Goal: Task Accomplishment & Management: Use online tool/utility

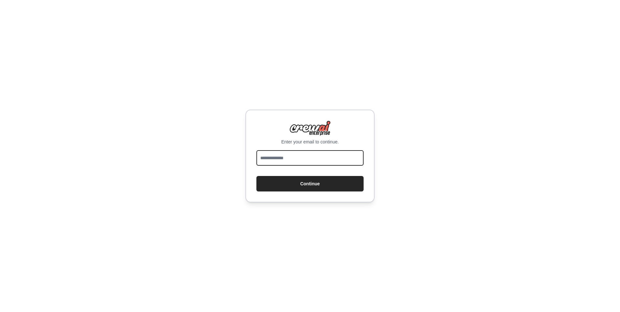
click at [282, 158] on input "email" at bounding box center [309, 157] width 107 height 15
click at [0, 312] on com-1password-button at bounding box center [0, 312] width 0 height 0
click at [302, 157] on input "email" at bounding box center [309, 157] width 107 height 15
type input "**********"
click at [256, 176] on button "Continue" at bounding box center [309, 183] width 107 height 15
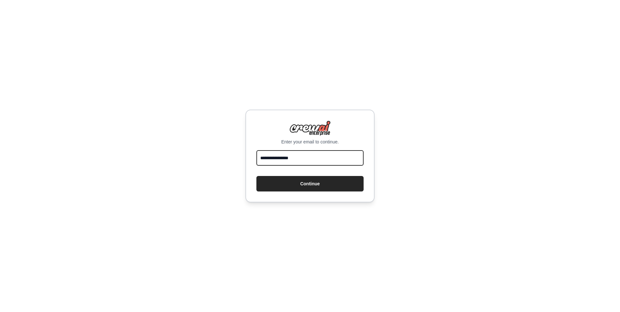
click at [294, 153] on input "**********" at bounding box center [309, 157] width 107 height 15
click at [443, 129] on div "**********" at bounding box center [310, 156] width 620 height 312
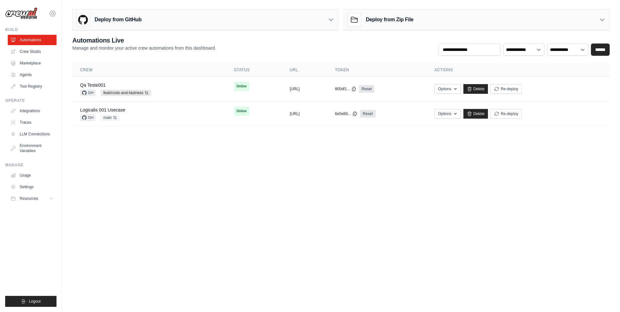
click at [53, 14] on icon at bounding box center [53, 14] width 2 height 2
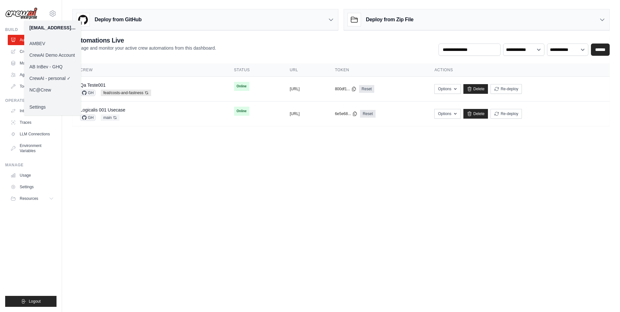
click at [45, 55] on link "CrewAI Demo Account" at bounding box center [52, 55] width 57 height 12
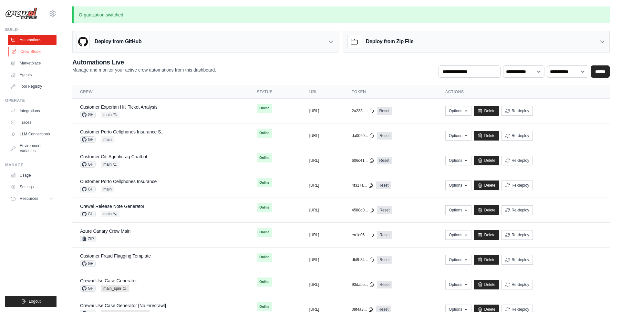
click at [37, 52] on link "Crew Studio" at bounding box center [32, 51] width 49 height 10
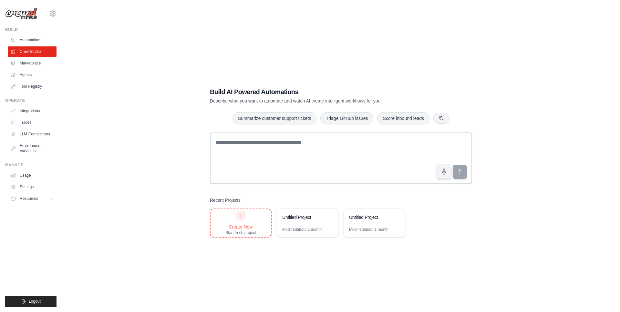
click at [249, 229] on div "Create New" at bounding box center [240, 227] width 31 height 6
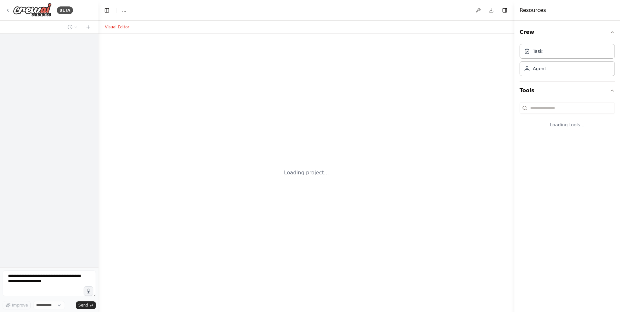
select select "****"
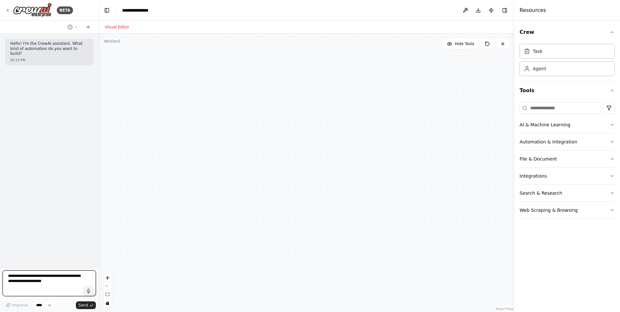
click at [55, 288] on textarea at bounding box center [49, 284] width 93 height 26
click at [6, 9] on icon at bounding box center [7, 10] width 5 height 5
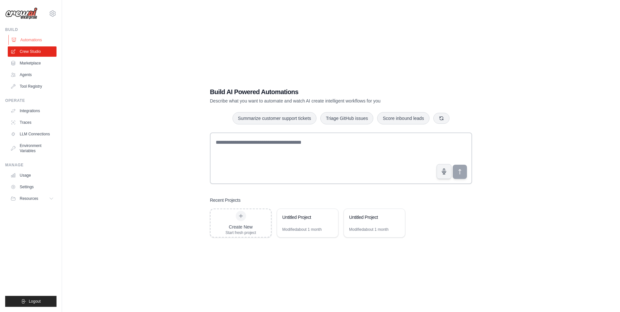
click at [36, 39] on link "Automations" at bounding box center [32, 40] width 49 height 10
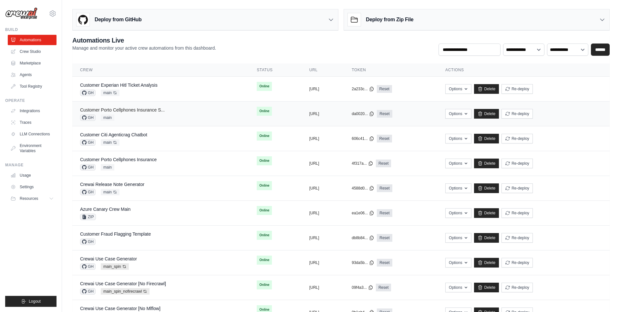
click at [133, 112] on link "Customer Porto Cellphones Insurance S..." at bounding box center [122, 109] width 85 height 5
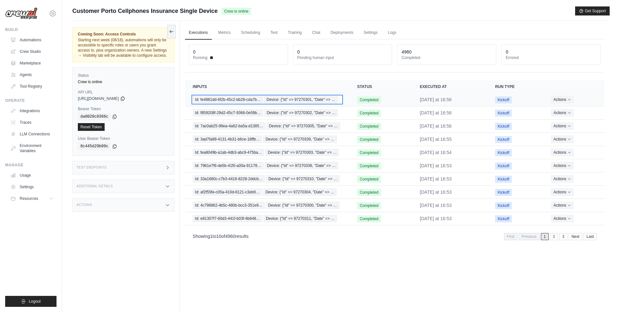
click at [264, 103] on span "Device: {"Id" => 97270301, "Date" => …" at bounding box center [300, 99] width 73 height 7
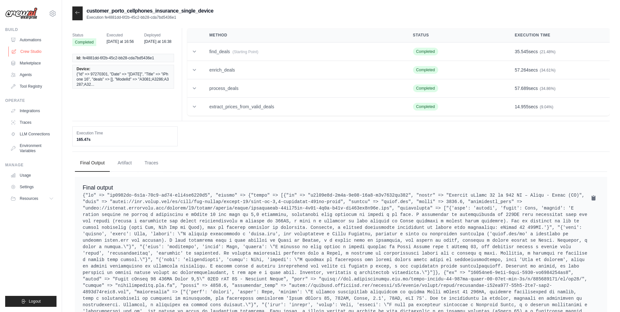
click at [32, 49] on link "Crew Studio" at bounding box center [32, 51] width 49 height 10
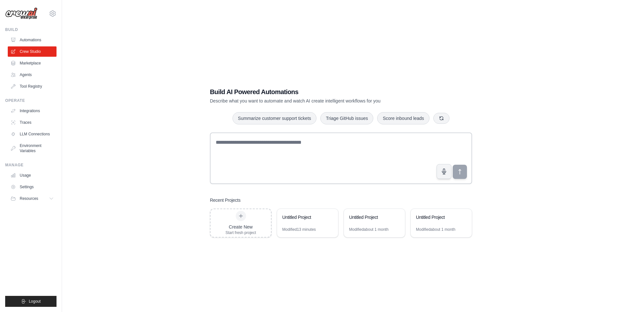
click at [153, 66] on div "Build AI Powered Automations Describe what you want to automate and watch AI cr…" at bounding box center [340, 162] width 537 height 312
click at [346, 115] on button "Triage GitHub issues" at bounding box center [346, 118] width 53 height 12
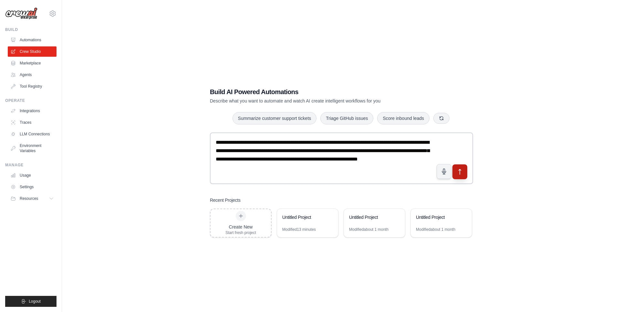
click at [463, 176] on button "submit" at bounding box center [459, 172] width 15 height 15
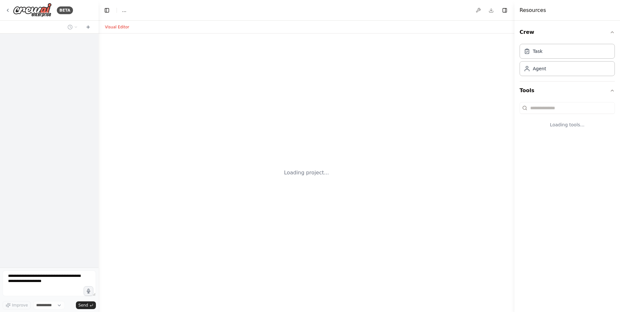
select select "****"
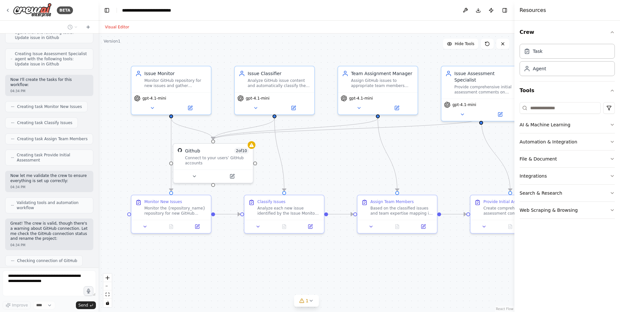
scroll to position [476, 0]
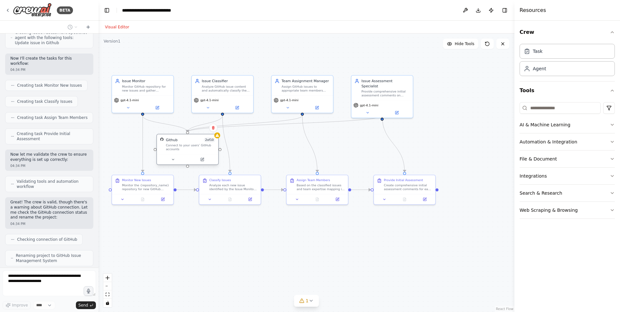
drag, startPoint x: 164, startPoint y: 149, endPoint x: 179, endPoint y: 149, distance: 14.5
click at [179, 149] on div "Connect to your users’ GitHub accounts" at bounding box center [190, 148] width 49 height 8
click at [192, 146] on div "Connect to your users’ GitHub accounts" at bounding box center [190, 148] width 49 height 8
click at [218, 137] on icon at bounding box center [217, 135] width 3 height 3
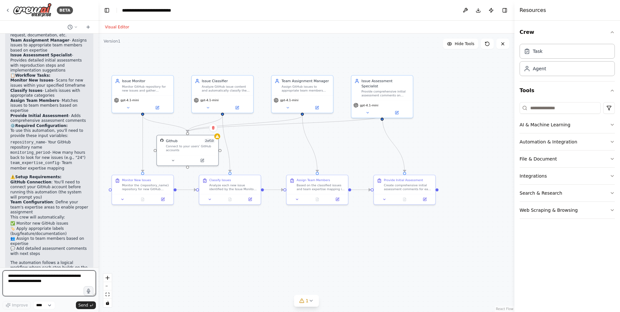
scroll to position [762, 0]
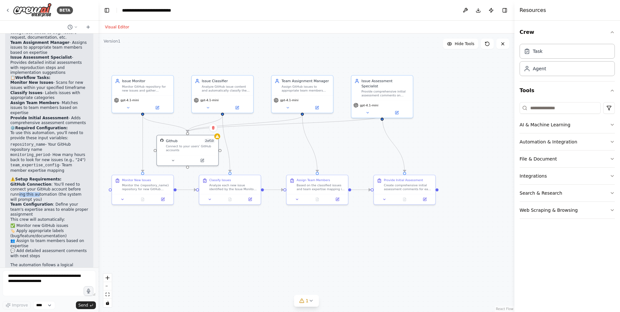
drag, startPoint x: 18, startPoint y: 170, endPoint x: 38, endPoint y: 170, distance: 20.7
click at [38, 182] on li "GitHub Connection : You'll need to connect your GitHub account before running t…" at bounding box center [49, 192] width 78 height 20
click at [23, 202] on strong "Team Configuration" at bounding box center [31, 204] width 43 height 5
click at [24, 202] on li "Team Configuration : Define your team's expertise areas to enable proper assign…" at bounding box center [49, 209] width 78 height 15
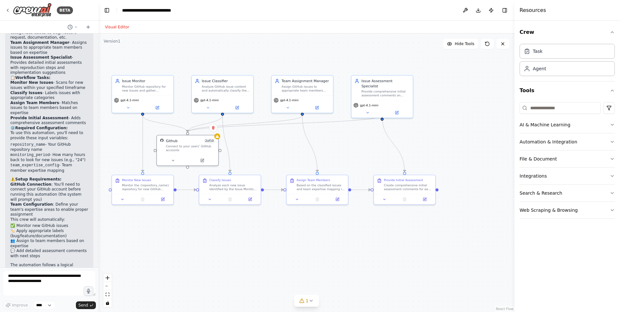
scroll to position [770, 0]
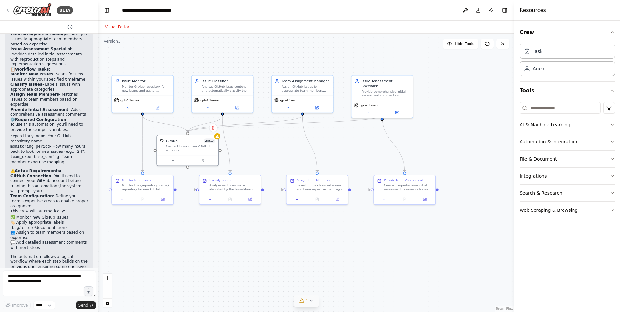
click at [309, 301] on icon at bounding box center [310, 301] width 5 height 5
click at [368, 286] on button at bounding box center [370, 285] width 11 height 8
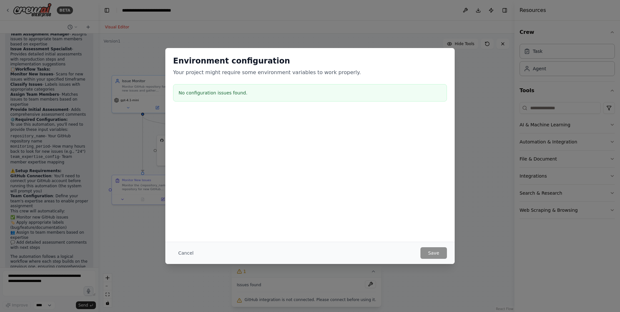
click at [222, 90] on h3 "No configuration issues found." at bounding box center [310, 93] width 263 height 6
click at [182, 254] on button "Cancel" at bounding box center [186, 254] width 26 height 12
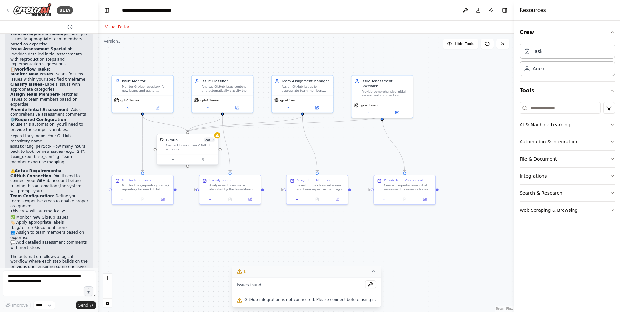
click at [196, 146] on div "Connect to your users’ GitHub accounts" at bounding box center [190, 148] width 49 height 8
click at [201, 160] on icon at bounding box center [201, 159] width 3 height 3
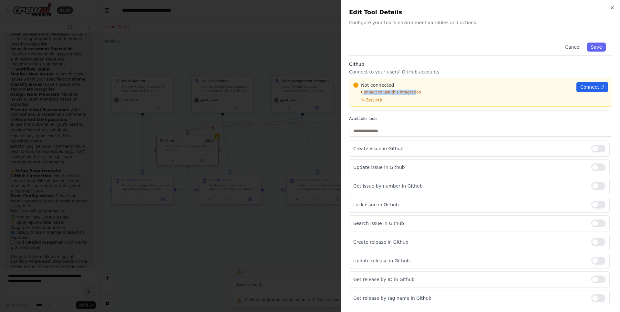
drag, startPoint x: 363, startPoint y: 92, endPoint x: 413, endPoint y: 92, distance: 50.4
click at [413, 92] on p "Connect to use this integration" at bounding box center [462, 92] width 219 height 5
click at [585, 88] on span "Connect" at bounding box center [589, 87] width 19 height 6
click at [593, 86] on span "Connect" at bounding box center [589, 87] width 19 height 6
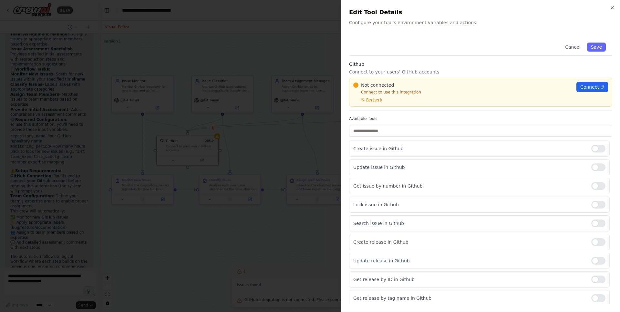
click at [235, 72] on div at bounding box center [310, 156] width 620 height 312
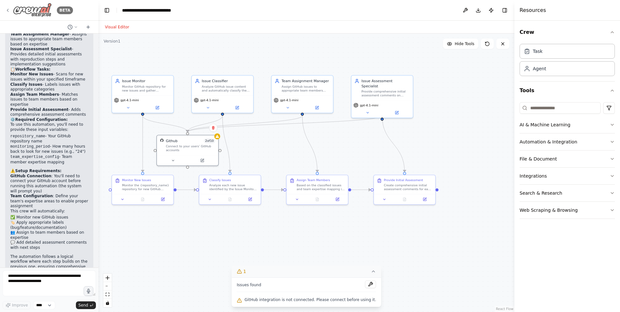
click at [7, 10] on icon at bounding box center [7, 10] width 5 height 5
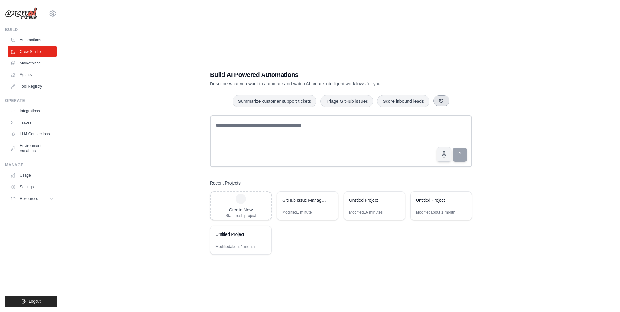
click at [439, 102] on icon "button" at bounding box center [441, 100] width 5 height 5
click at [434, 101] on icon "button" at bounding box center [432, 100] width 5 height 5
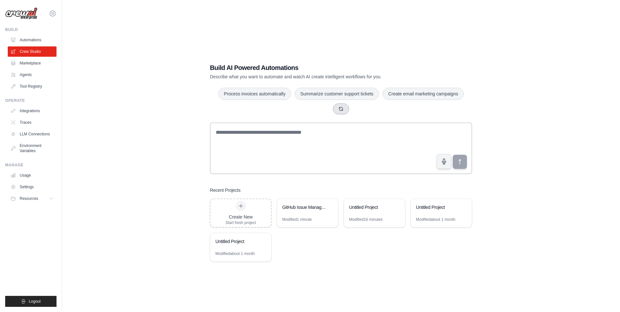
click at [340, 110] on icon "button" at bounding box center [340, 109] width 5 height 5
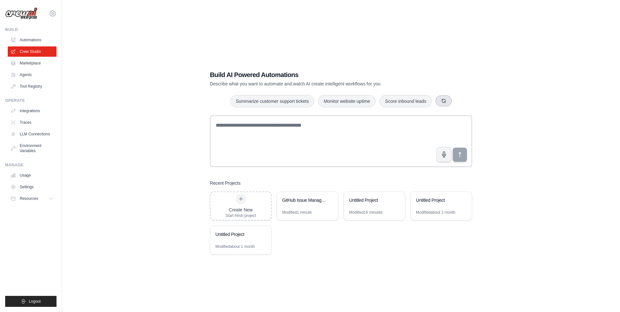
click at [442, 101] on icon "button" at bounding box center [443, 100] width 5 height 5
click at [451, 102] on icon "button" at bounding box center [450, 101] width 4 height 4
click at [452, 102] on icon "button" at bounding box center [450, 100] width 5 height 5
click at [433, 102] on icon "button" at bounding box center [434, 100] width 5 height 5
click at [330, 100] on button "Process invoices automatically" at bounding box center [323, 101] width 73 height 12
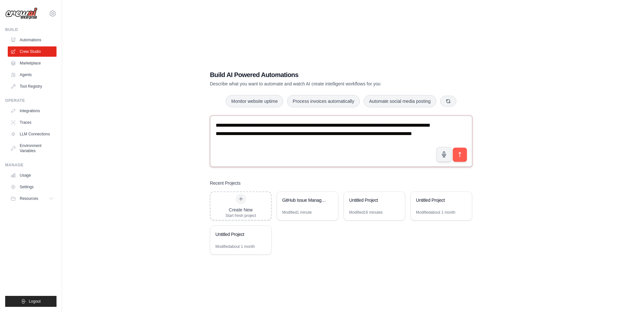
click at [331, 126] on textarea "**********" at bounding box center [341, 142] width 262 height 52
click at [368, 129] on textarea "**********" at bounding box center [341, 142] width 262 height 52
click at [408, 123] on textarea "**********" at bounding box center [341, 142] width 262 height 52
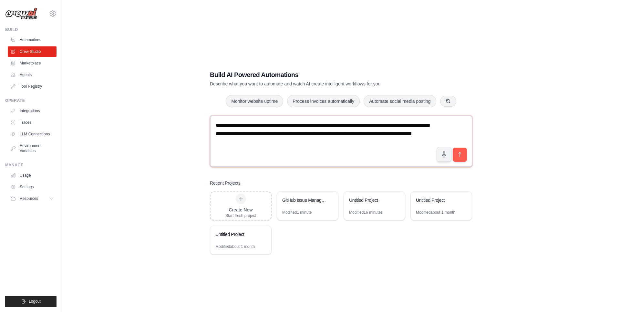
click at [408, 123] on textarea "**********" at bounding box center [341, 142] width 262 height 52
click at [385, 134] on textarea "**********" at bounding box center [341, 142] width 262 height 52
type textarea "**********"
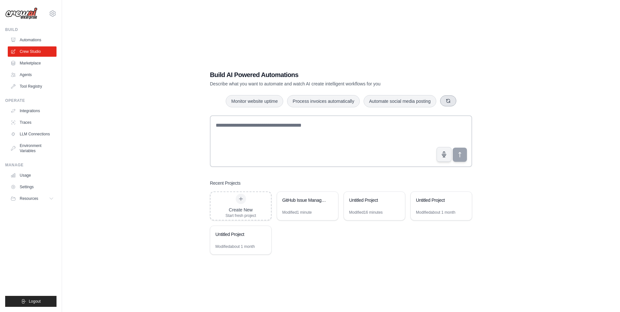
click at [449, 100] on icon "button" at bounding box center [447, 100] width 5 height 5
click at [346, 101] on button "Generate weekly reports" at bounding box center [342, 101] width 60 height 12
drag, startPoint x: 234, startPoint y: 135, endPoint x: 282, endPoint y: 135, distance: 47.5
click at [282, 135] on textarea "**********" at bounding box center [341, 142] width 262 height 52
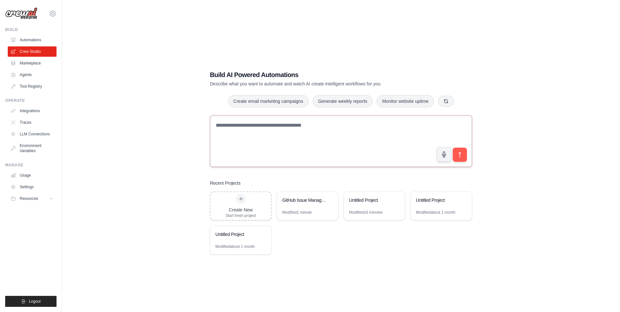
click at [282, 135] on textarea "**********" at bounding box center [341, 142] width 262 height 52
type textarea "**********"
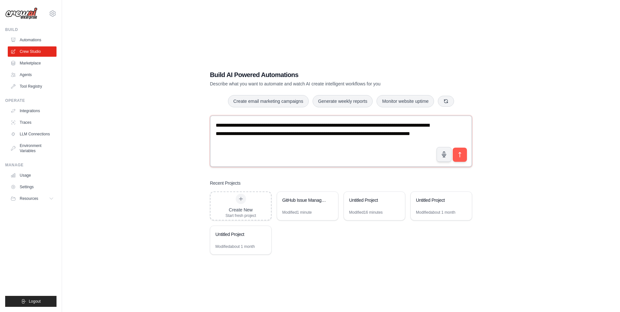
click at [353, 142] on textarea "**********" at bounding box center [341, 142] width 262 height 52
click at [403, 133] on textarea "**********" at bounding box center [341, 142] width 262 height 52
click at [227, 135] on textarea "**********" at bounding box center [341, 142] width 262 height 52
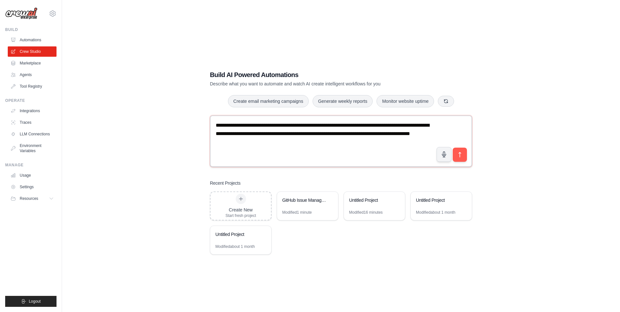
click at [273, 133] on textarea "**********" at bounding box center [341, 142] width 262 height 52
click at [285, 134] on textarea "**********" at bounding box center [341, 142] width 262 height 52
click at [315, 134] on textarea "**********" at bounding box center [341, 142] width 262 height 52
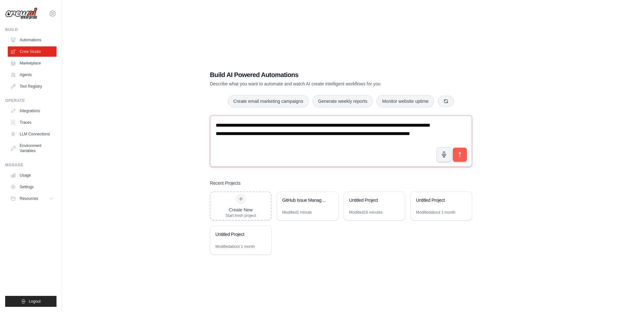
click at [315, 134] on textarea "**********" at bounding box center [341, 142] width 262 height 52
click at [323, 145] on textarea "**********" at bounding box center [341, 142] width 262 height 52
click at [460, 158] on icon "submit" at bounding box center [459, 155] width 7 height 7
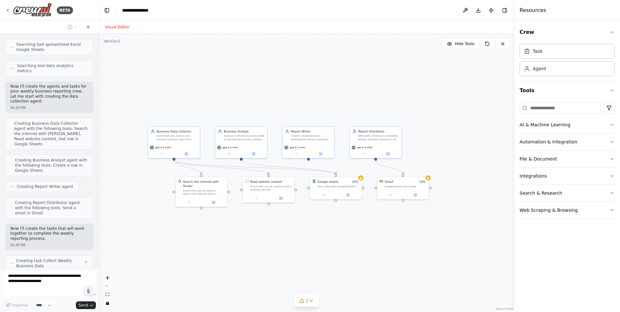
scroll to position [179, 0]
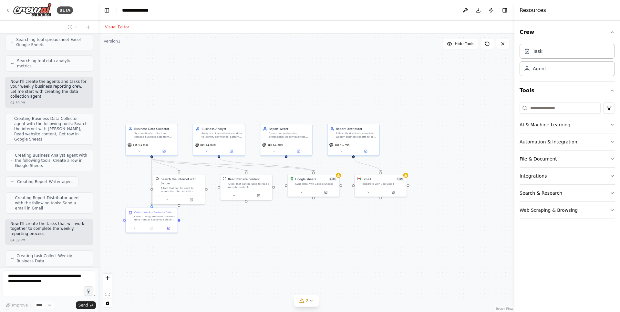
drag, startPoint x: 394, startPoint y: 209, endPoint x: 304, endPoint y: 223, distance: 91.8
click at [304, 223] on div ".deletable-edge-delete-btn { width: 20px; height: 20px; border: 0px solid #ffff…" at bounding box center [306, 173] width 416 height 279
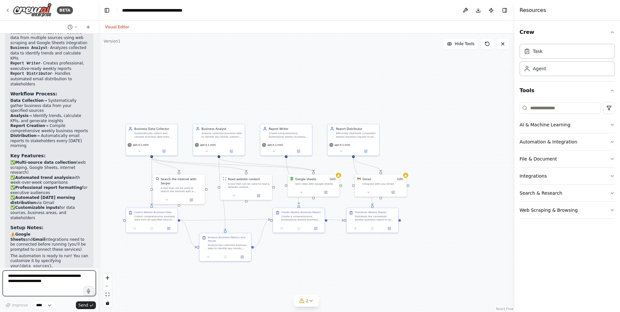
scroll to position [629, 0]
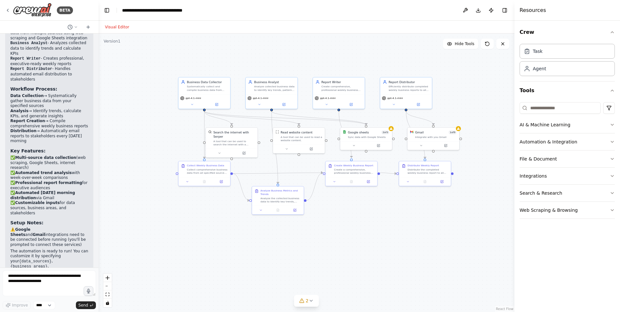
drag, startPoint x: 262, startPoint y: 106, endPoint x: 314, endPoint y: 60, distance: 70.0
click at [314, 60] on div ".deletable-edge-delete-btn { width: 20px; height: 20px; border: 0px solid #ffff…" at bounding box center [306, 173] width 416 height 279
click at [51, 283] on textarea at bounding box center [49, 284] width 93 height 26
type textarea "**********"
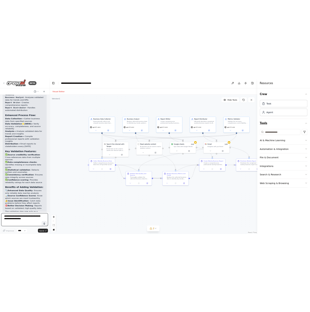
scroll to position [1272, 0]
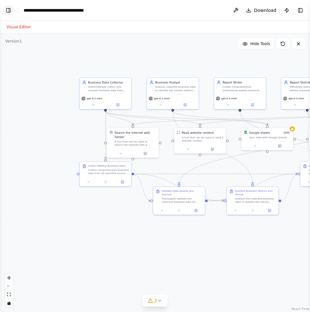
click at [8, 12] on button "Toggle Left Sidebar" at bounding box center [8, 10] width 9 height 9
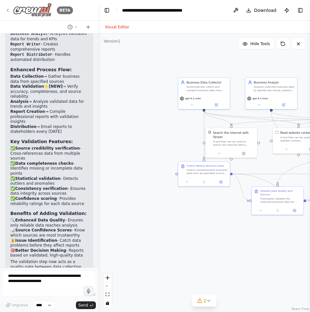
click at [7, 9] on icon at bounding box center [7, 10] width 1 height 3
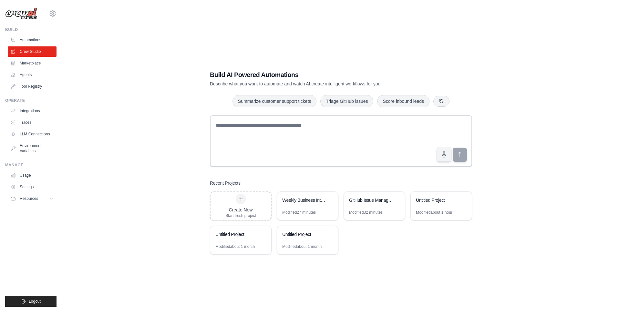
click at [284, 30] on div "Build AI Powered Automations Describe what you want to automate and watch AI cr…" at bounding box center [340, 162] width 537 height 312
click at [181, 40] on div "Build AI Powered Automations Describe what you want to automate and watch AI cr…" at bounding box center [340, 162] width 537 height 312
click at [28, 17] on img at bounding box center [21, 13] width 32 height 12
click at [30, 12] on img at bounding box center [21, 13] width 32 height 12
click at [147, 32] on div "Build AI Powered Automations Describe what you want to automate and watch AI cr…" at bounding box center [340, 162] width 537 height 312
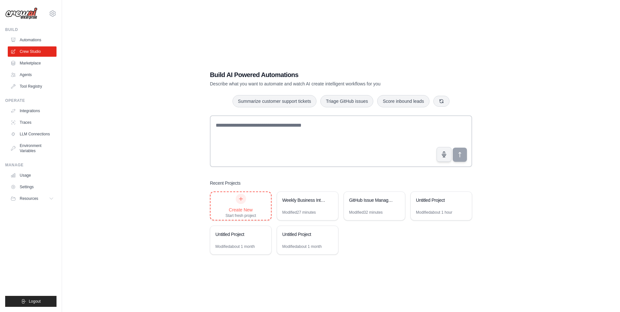
click at [236, 206] on div "Create New Start fresh project" at bounding box center [240, 206] width 31 height 25
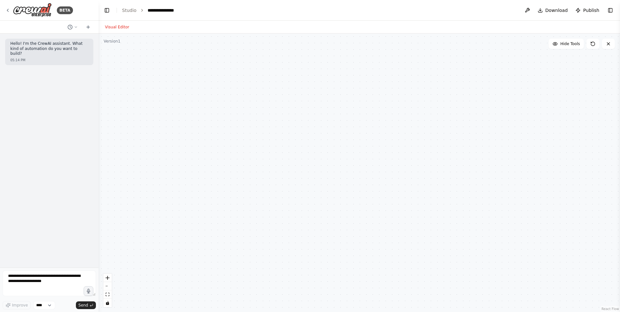
click at [609, 12] on button "Toggle Right Sidebar" at bounding box center [610, 10] width 9 height 9
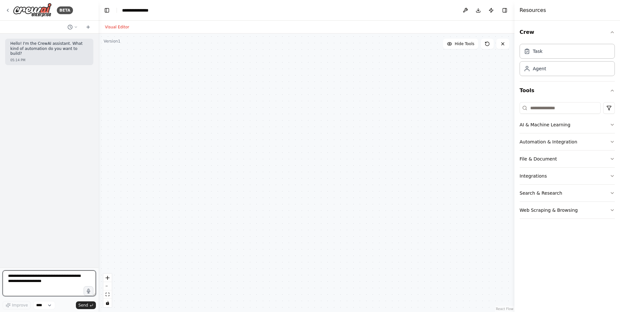
click at [42, 281] on textarea at bounding box center [49, 284] width 93 height 26
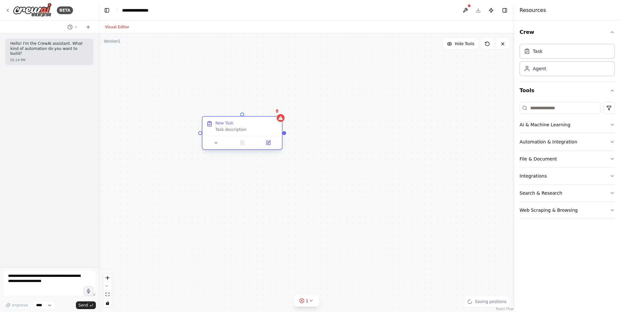
drag, startPoint x: 195, startPoint y: 101, endPoint x: 225, endPoint y: 131, distance: 42.5
click at [225, 131] on div "New Task Task description" at bounding box center [246, 127] width 63 height 12
click at [229, 129] on div "New Task" at bounding box center [231, 129] width 18 height 5
click at [276, 153] on button at bounding box center [274, 150] width 22 height 8
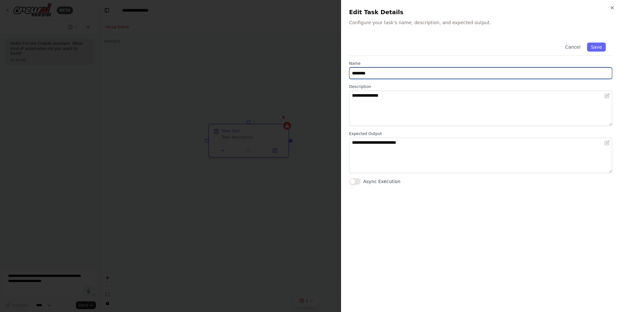
click at [374, 72] on input "********" at bounding box center [480, 73] width 263 height 12
type input "*"
drag, startPoint x: 391, startPoint y: 74, endPoint x: 454, endPoint y: 74, distance: 62.9
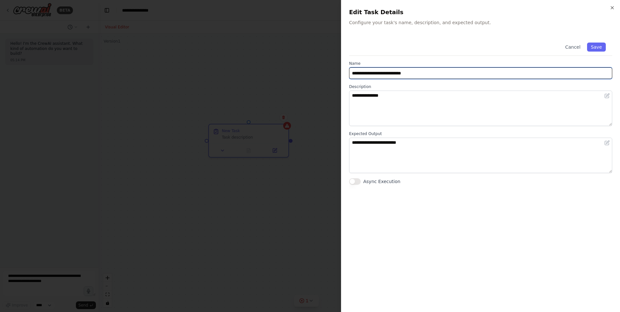
click at [454, 74] on input "**********" at bounding box center [480, 73] width 263 height 12
click at [451, 74] on input "**********" at bounding box center [480, 73] width 263 height 12
type input "**********"
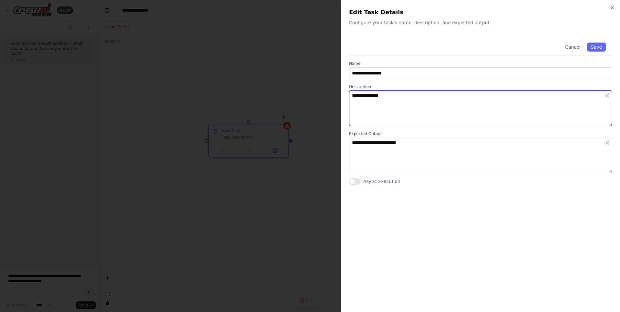
click at [415, 116] on textarea "**********" at bounding box center [480, 109] width 263 height 36
type textarea "**********"
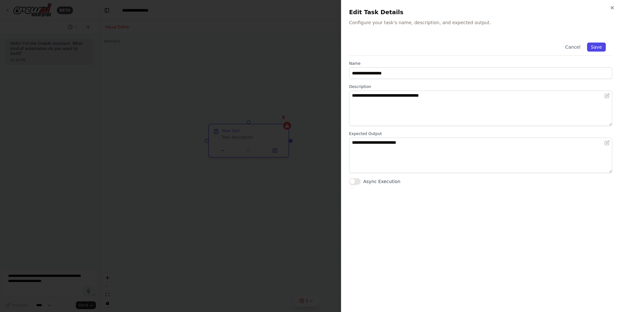
click at [599, 46] on button "Save" at bounding box center [596, 47] width 19 height 9
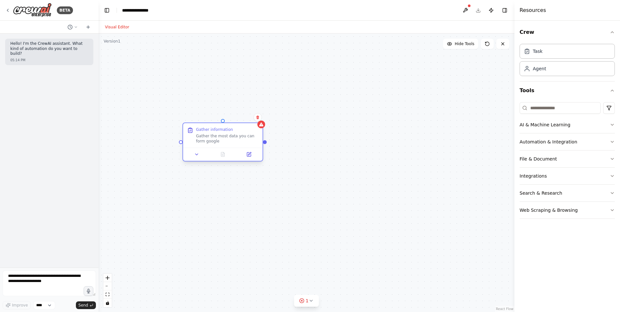
drag, startPoint x: 245, startPoint y: 138, endPoint x: 219, endPoint y: 140, distance: 26.5
click at [219, 140] on div "Gather the most data you can form google" at bounding box center [227, 139] width 63 height 10
drag, startPoint x: 546, startPoint y: 73, endPoint x: 539, endPoint y: 73, distance: 7.1
drag, startPoint x: 200, startPoint y: 88, endPoint x: 165, endPoint y: 45, distance: 55.8
click at [165, 45] on div "Role of the agent Goal of the agent" at bounding box center [183, 36] width 79 height 21
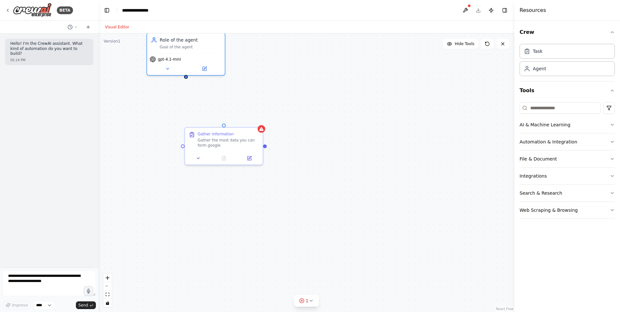
drag, startPoint x: 261, startPoint y: 82, endPoint x: 267, endPoint y: 115, distance: 33.9
click at [267, 115] on div "Gather information Gather the most data you can form google Role of the agent G…" at bounding box center [306, 173] width 416 height 279
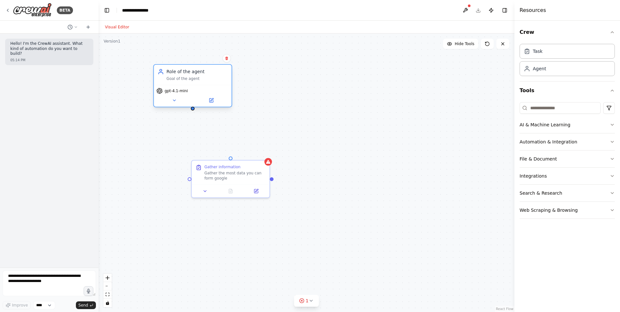
click at [192, 75] on div "Role of the agent" at bounding box center [197, 72] width 61 height 6
click at [209, 100] on icon at bounding box center [211, 100] width 5 height 5
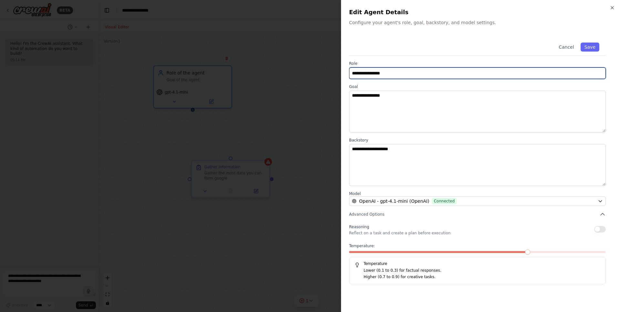
click at [420, 71] on input "**********" at bounding box center [477, 73] width 257 height 12
type input "**********"
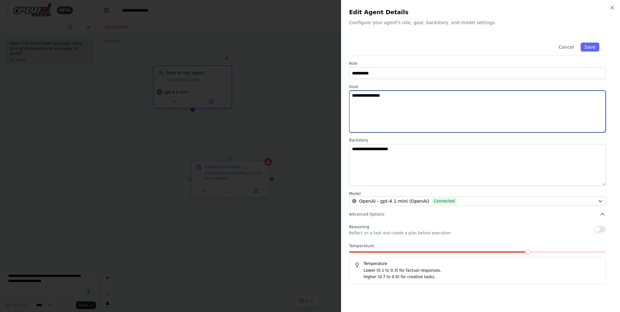
click at [391, 104] on textarea "**********" at bounding box center [477, 112] width 257 height 42
click at [362, 99] on textarea "**********" at bounding box center [477, 112] width 257 height 42
type textarea "*"
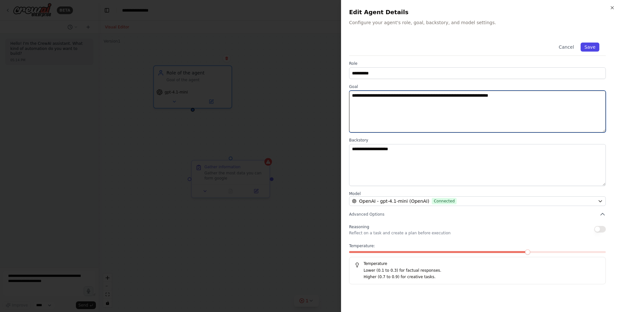
type textarea "**********"
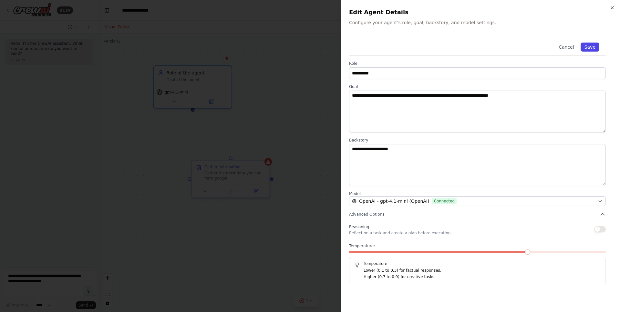
click at [591, 48] on button "Save" at bounding box center [589, 47] width 19 height 9
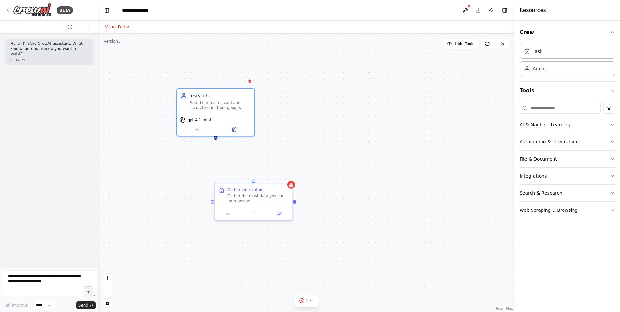
drag, startPoint x: 193, startPoint y: 118, endPoint x: 201, endPoint y: 121, distance: 8.7
click at [201, 121] on div "Gather information Gather the most data you can form google researcher Find the…" at bounding box center [306, 173] width 416 height 279
drag, startPoint x: 202, startPoint y: 119, endPoint x: 220, endPoint y: 137, distance: 26.0
click at [220, 137] on div "Gather information Gather the most data you can form google researcher Find the…" at bounding box center [306, 173] width 416 height 279
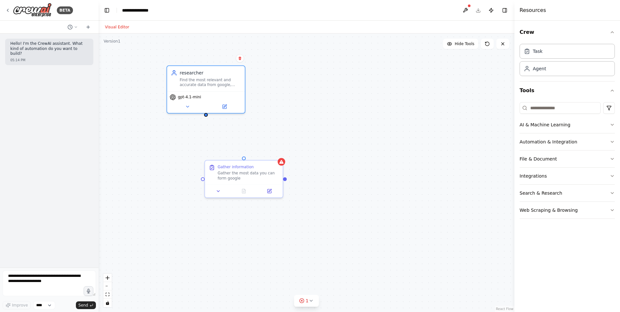
drag, startPoint x: 220, startPoint y: 136, endPoint x: 203, endPoint y: 112, distance: 29.2
click at [203, 112] on div "Gather information Gather the most data you can form google researcher Find the…" at bounding box center [306, 173] width 416 height 279
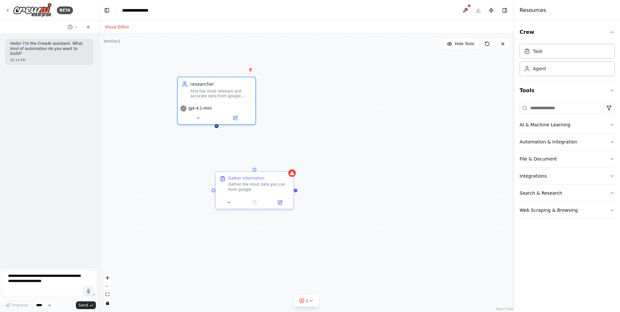
drag, startPoint x: 203, startPoint y: 112, endPoint x: 208, endPoint y: 118, distance: 7.6
click at [208, 118] on div "Gather information Gather the most data you can form google researcher Find the…" at bounding box center [306, 173] width 416 height 279
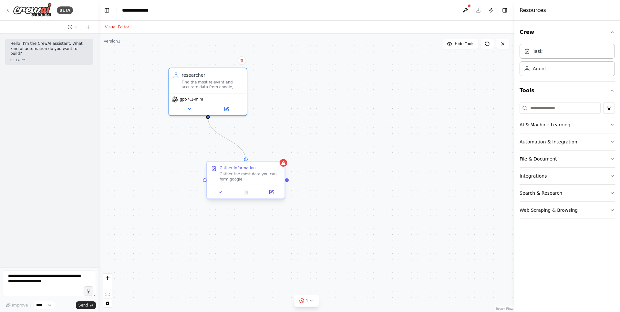
drag, startPoint x: 208, startPoint y: 118, endPoint x: 247, endPoint y: 164, distance: 60.7
click at [247, 164] on div "Gather information Gather the most data you can form google researcher Find the…" at bounding box center [327, 210] width 407 height 273
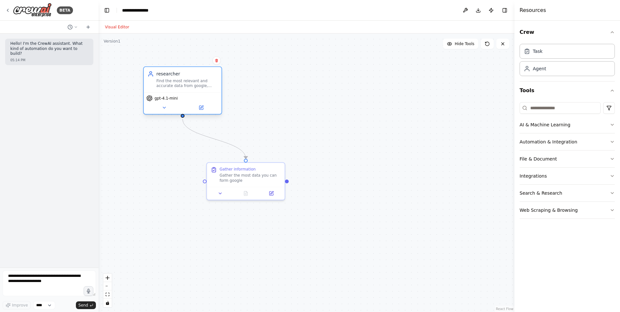
drag, startPoint x: 214, startPoint y: 97, endPoint x: 186, endPoint y: 98, distance: 28.5
click at [186, 98] on div "gpt-4.1-mini" at bounding box center [182, 98] width 73 height 6
click at [549, 123] on button "AI & Machine Learning" at bounding box center [566, 125] width 95 height 17
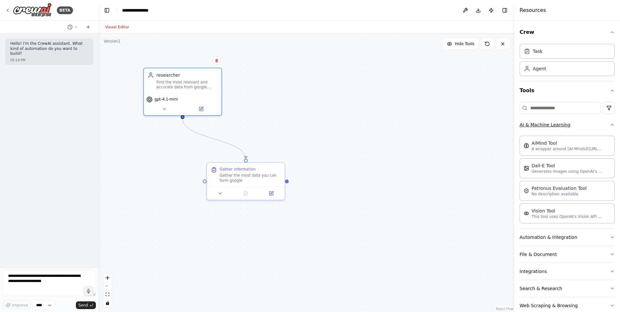
click at [549, 123] on button "AI & Machine Learning" at bounding box center [566, 125] width 95 height 17
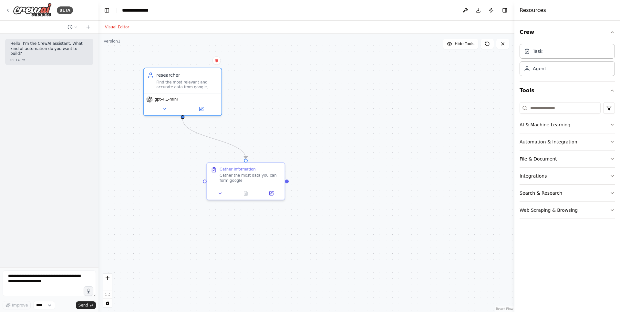
click at [547, 137] on button "Automation & Integration" at bounding box center [566, 142] width 95 height 17
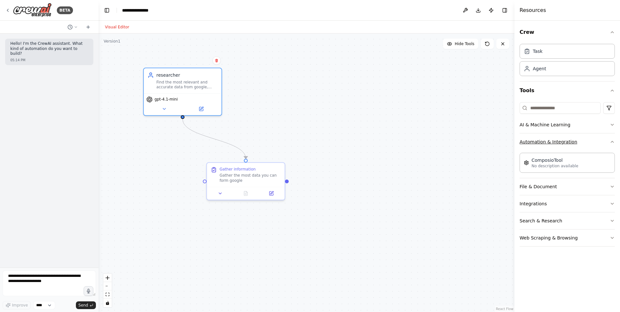
click at [547, 140] on button "Automation & Integration" at bounding box center [566, 142] width 95 height 17
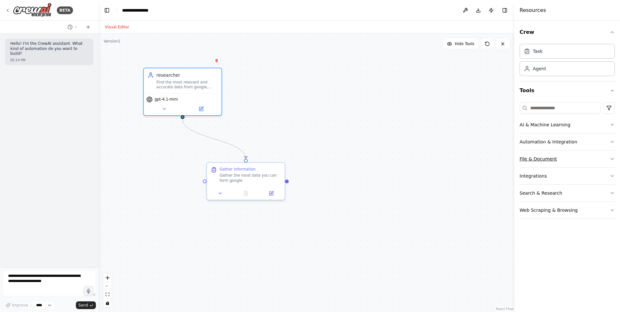
click at [538, 157] on button "File & Document" at bounding box center [566, 159] width 95 height 17
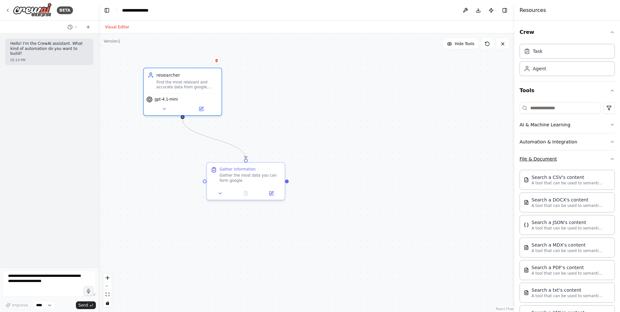
click at [538, 157] on button "File & Document" at bounding box center [566, 159] width 95 height 17
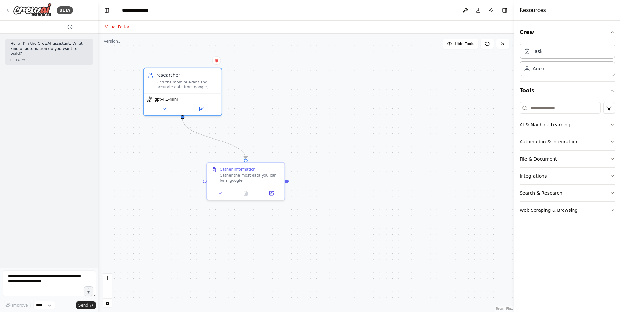
click at [536, 176] on button "Integrations" at bounding box center [566, 176] width 95 height 17
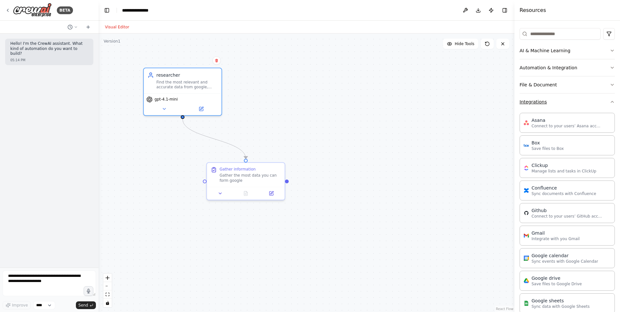
scroll to position [77, 0]
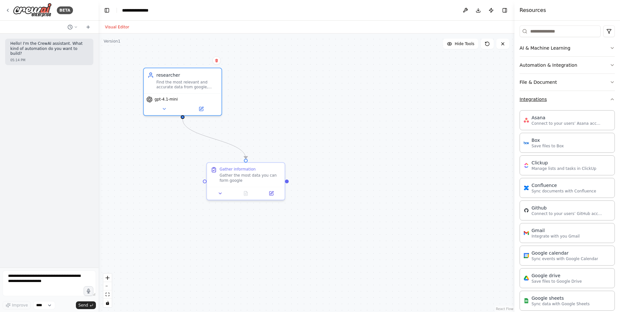
click at [534, 102] on button "Integrations" at bounding box center [566, 99] width 95 height 17
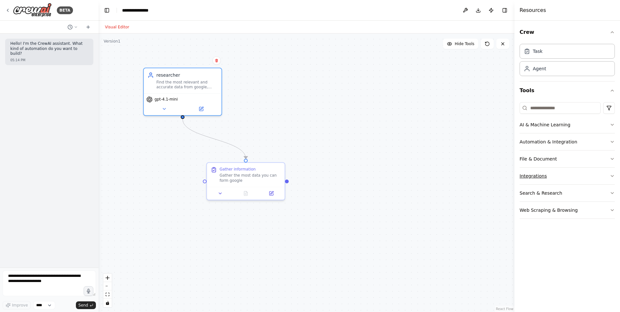
click at [547, 179] on button "Integrations" at bounding box center [566, 176] width 95 height 17
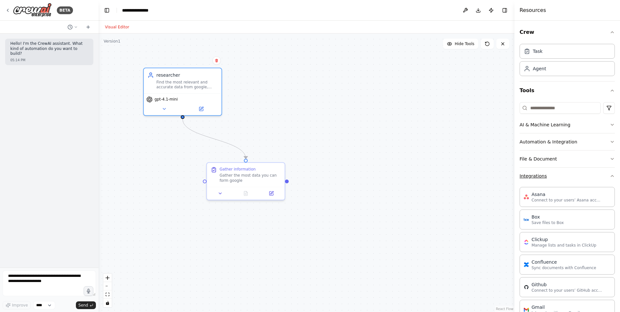
click at [547, 179] on button "Integrations" at bounding box center [566, 176] width 95 height 17
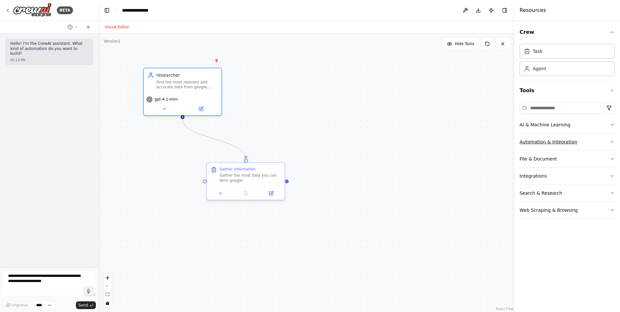
click at [555, 144] on button "Automation & Integration" at bounding box center [566, 142] width 95 height 17
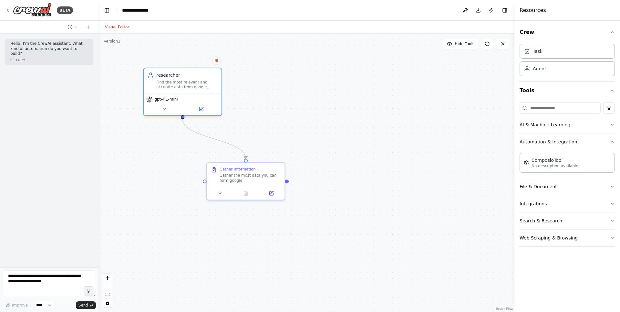
click at [561, 143] on button "Automation & Integration" at bounding box center [566, 142] width 95 height 17
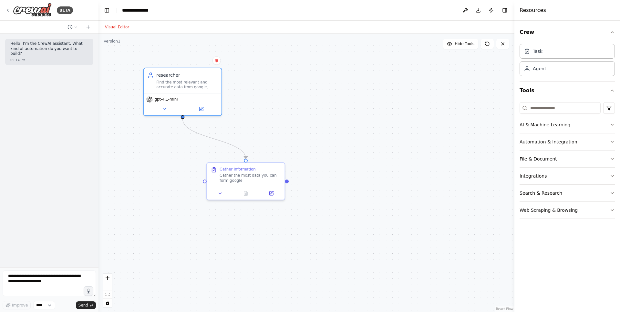
click at [547, 160] on button "File & Document" at bounding box center [566, 159] width 95 height 17
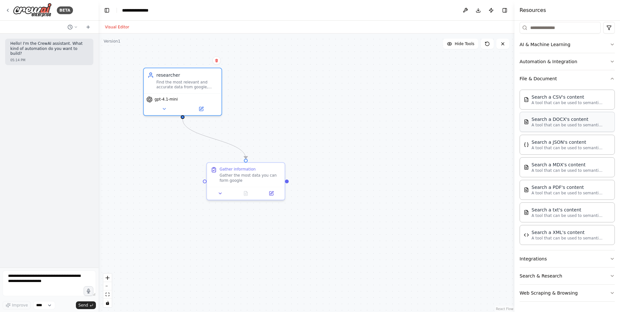
scroll to position [69, 0]
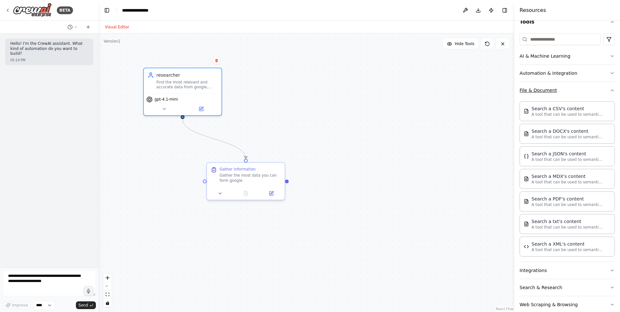
click at [550, 90] on button "File & Document" at bounding box center [566, 90] width 95 height 17
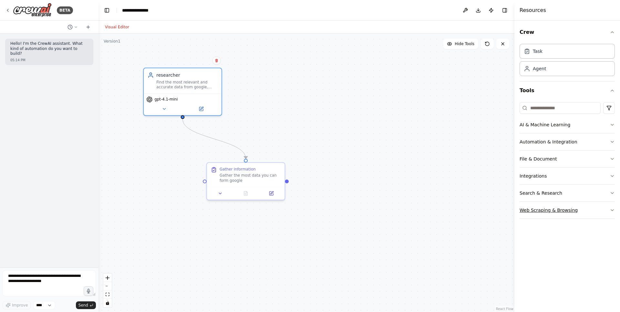
click at [551, 206] on button "Web Scraping & Browsing" at bounding box center [566, 210] width 95 height 17
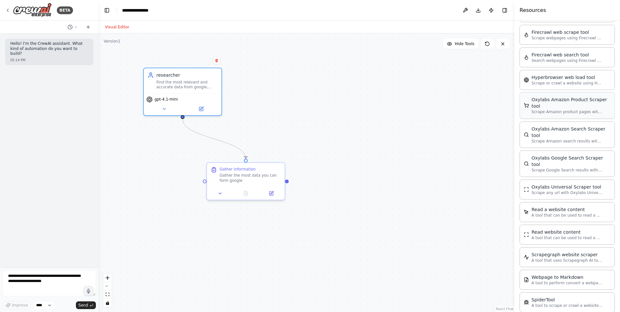
scroll to position [245, 0]
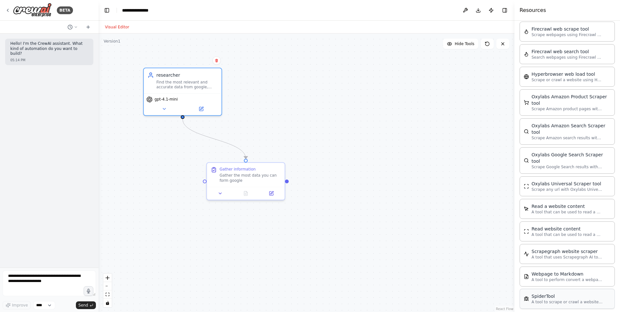
click at [544, 300] on p "A tool to scrape or crawl a website and return LLM-ready content." at bounding box center [566, 302] width 71 height 5
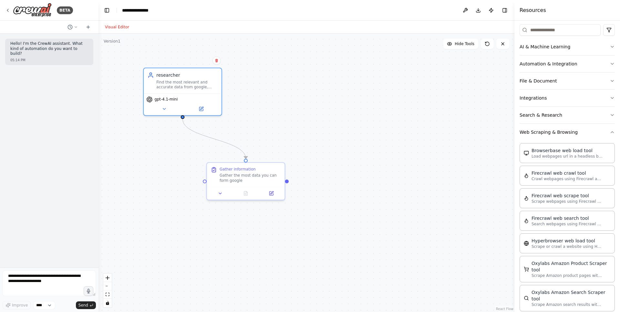
scroll to position [71, 0]
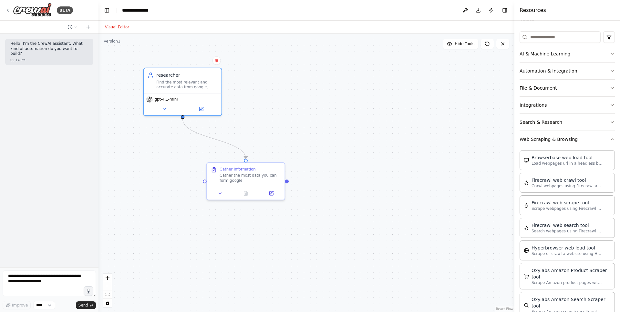
click at [557, 139] on button "Web Scraping & Browsing" at bounding box center [566, 139] width 95 height 17
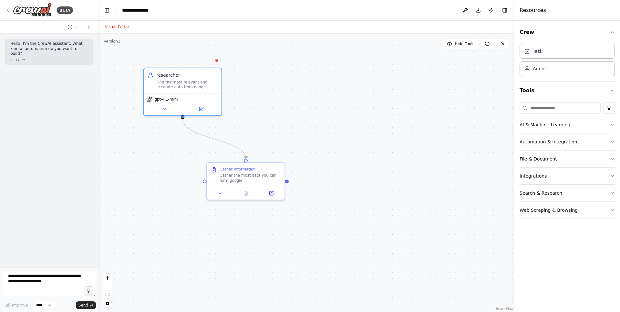
click at [554, 144] on button "Automation & Integration" at bounding box center [566, 142] width 95 height 17
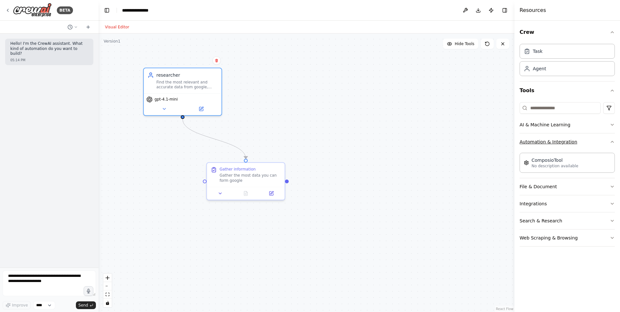
click at [554, 144] on button "Automation & Integration" at bounding box center [566, 142] width 95 height 17
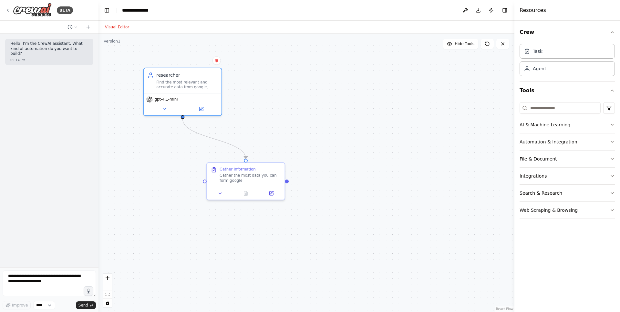
click at [551, 147] on button "Automation & Integration" at bounding box center [566, 142] width 95 height 17
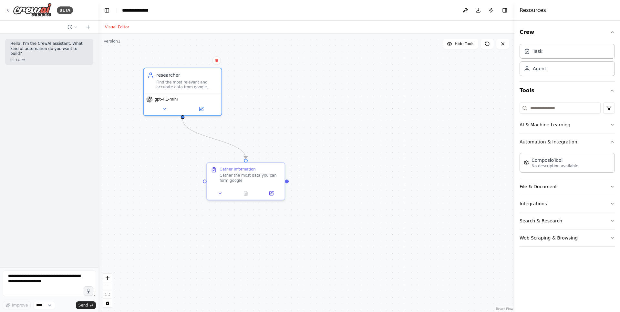
click at [551, 147] on button "Automation & Integration" at bounding box center [566, 142] width 95 height 17
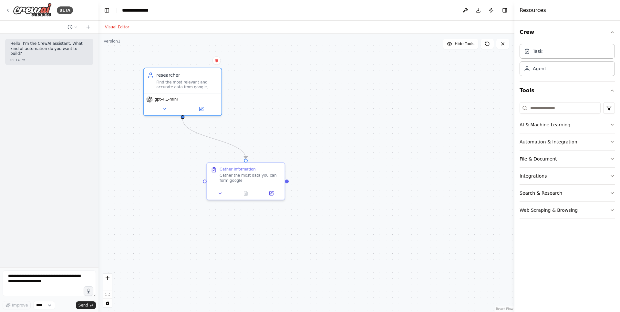
click at [538, 177] on button "Integrations" at bounding box center [566, 176] width 95 height 17
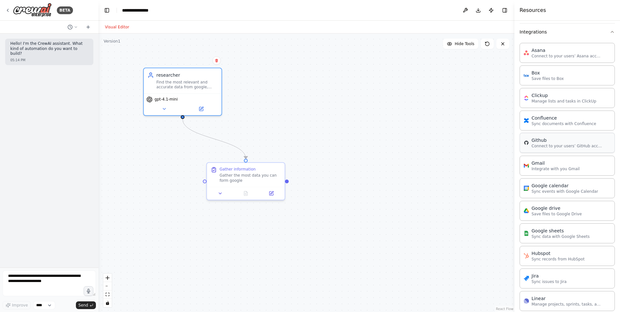
scroll to position [146, 0]
click at [353, 175] on icon at bounding box center [353, 175] width 4 height 4
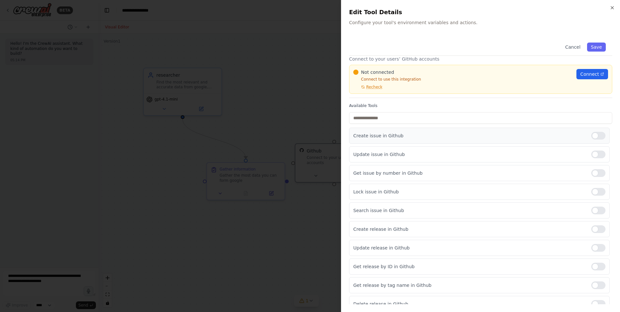
scroll to position [21, 0]
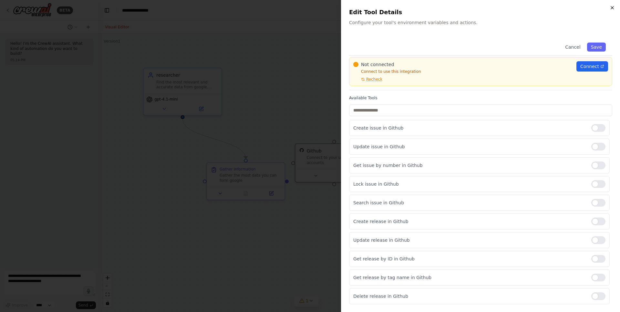
click at [612, 9] on icon "button" at bounding box center [611, 7] width 5 height 5
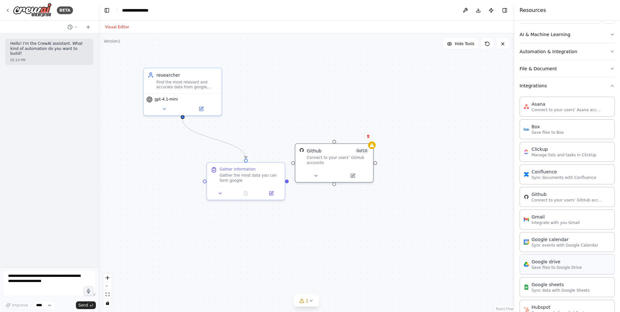
scroll to position [0, 0]
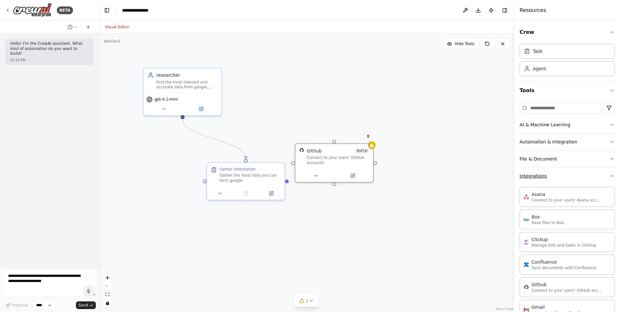
click at [565, 174] on button "Integrations" at bounding box center [566, 176] width 95 height 17
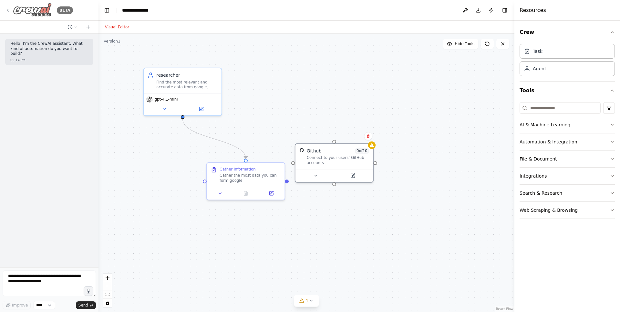
click at [8, 9] on icon at bounding box center [7, 10] width 1 height 3
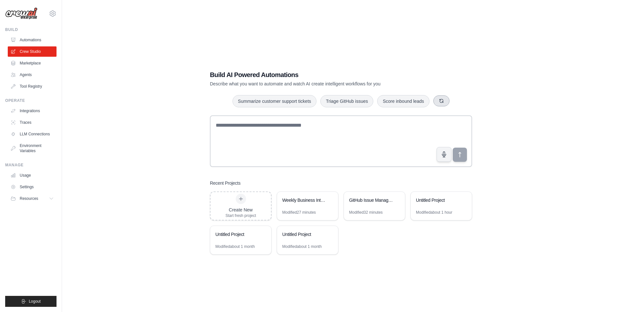
click at [439, 103] on icon "button" at bounding box center [441, 100] width 5 height 5
click at [454, 102] on icon "button" at bounding box center [451, 100] width 5 height 5
click at [327, 103] on button "Generate weekly reports" at bounding box center [327, 101] width 60 height 12
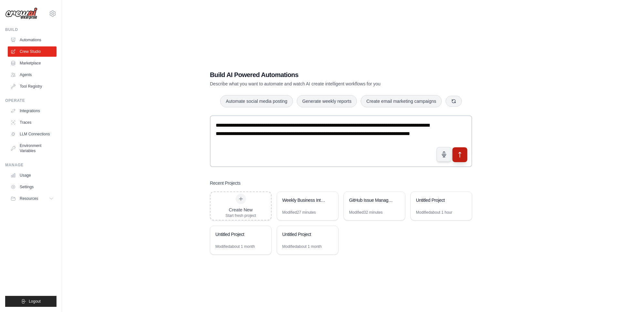
click at [459, 157] on icon "submit" at bounding box center [460, 154] width 2 height 5
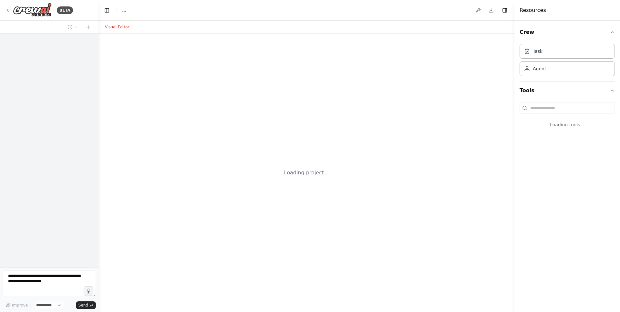
select select "****"
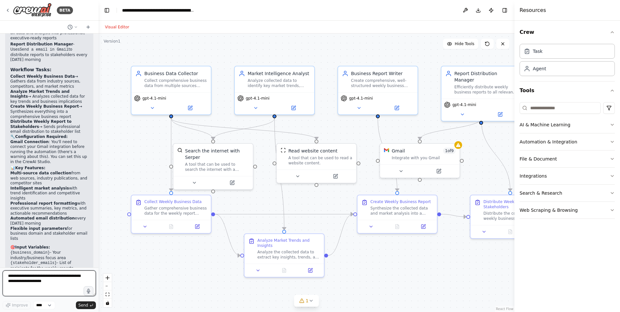
scroll to position [729, 0]
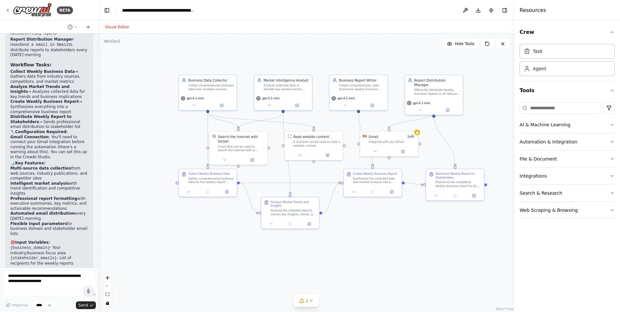
drag, startPoint x: 318, startPoint y: 84, endPoint x: 311, endPoint y: 64, distance: 20.7
click at [311, 64] on div ".deletable-edge-delete-btn { width: 20px; height: 20px; border: 0px solid #ffff…" at bounding box center [306, 173] width 416 height 279
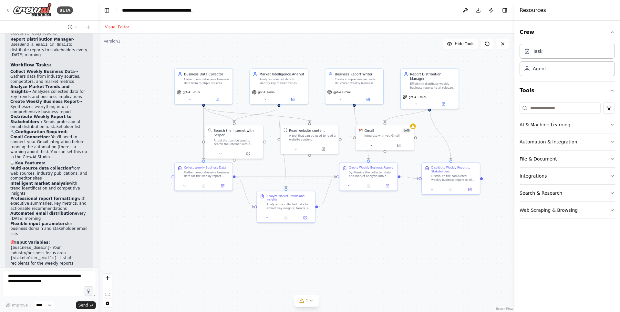
drag, startPoint x: 443, startPoint y: 149, endPoint x: 424, endPoint y: 128, distance: 27.9
click at [424, 128] on div ".deletable-edge-delete-btn { width: 20px; height: 20px; border: 0px solid #ffff…" at bounding box center [306, 173] width 416 height 279
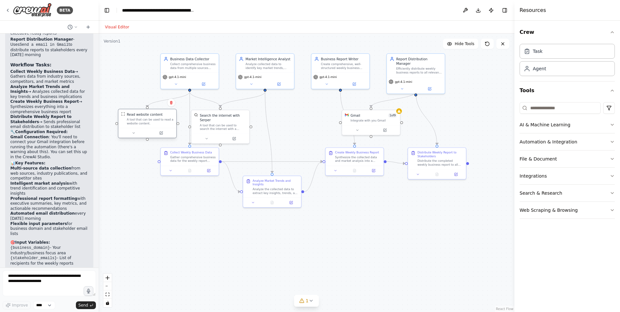
drag, startPoint x: 301, startPoint y: 125, endPoint x: 151, endPoint y: 125, distance: 149.8
click at [151, 125] on div "A tool that can be used to read a website content." at bounding box center [150, 121] width 46 height 7
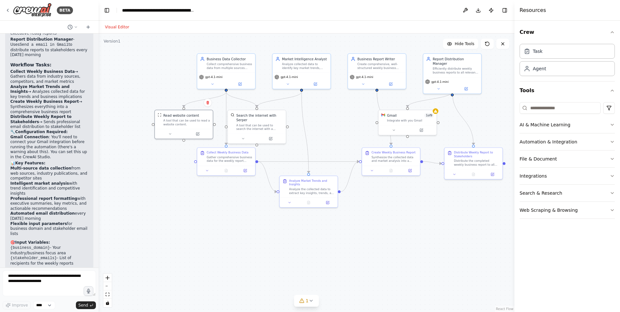
drag, startPoint x: 126, startPoint y: 177, endPoint x: 166, endPoint y: 178, distance: 40.7
click at [166, 178] on div ".deletable-edge-delete-btn { width: 20px; height: 20px; border: 0px solid #ffff…" at bounding box center [306, 173] width 416 height 279
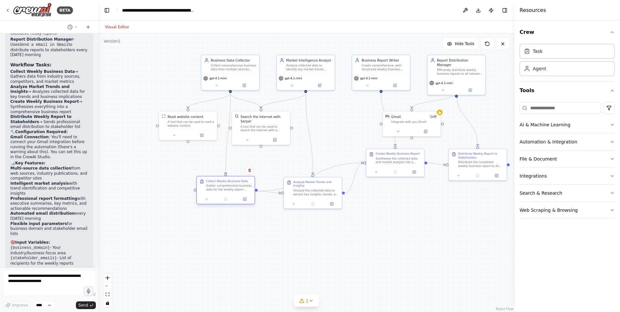
drag, startPoint x: 230, startPoint y: 165, endPoint x: 225, endPoint y: 194, distance: 29.1
click at [225, 194] on div "Collect Weekly Business Data Gather comprehensive business data for the weekly …" at bounding box center [226, 186] width 58 height 18
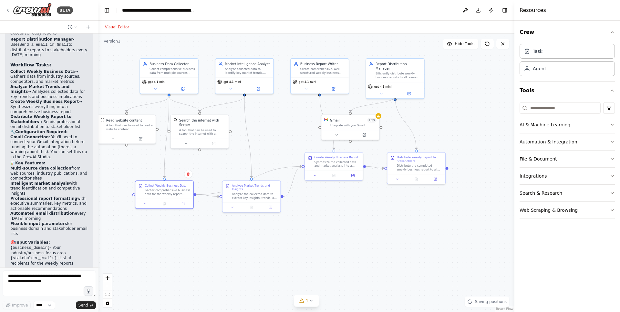
drag, startPoint x: 384, startPoint y: 204, endPoint x: 313, endPoint y: 207, distance: 71.4
click at [313, 207] on div ".deletable-edge-delete-btn { width: 20px; height: 20px; border: 0px solid #ffff…" at bounding box center [306, 173] width 416 height 279
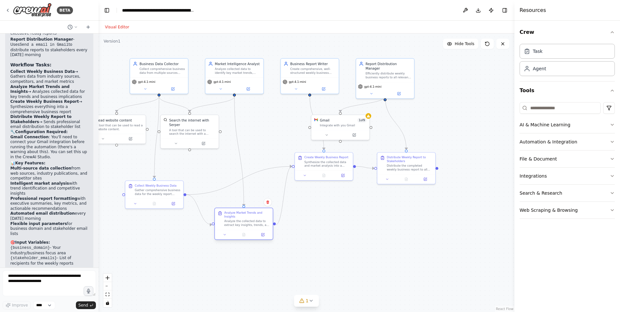
drag, startPoint x: 249, startPoint y: 198, endPoint x: 256, endPoint y: 238, distance: 40.3
click at [256, 230] on div "Analyze Market Trends and Insights Analyze the collected data to extract key in…" at bounding box center [244, 220] width 58 height 22
drag, startPoint x: 330, startPoint y: 169, endPoint x: 319, endPoint y: 178, distance: 14.0
click at [319, 174] on div "Create Weekly Business Report Synthesize the collected data and market analysis…" at bounding box center [314, 166] width 58 height 18
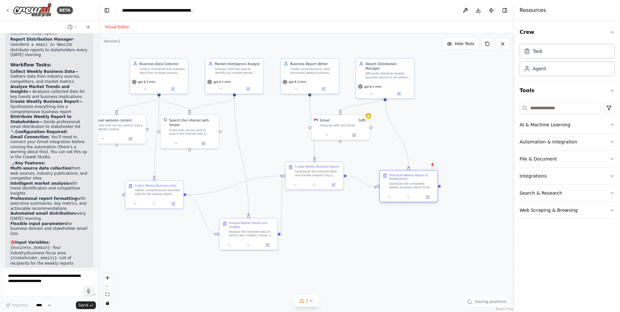
drag, startPoint x: 403, startPoint y: 166, endPoint x: 407, endPoint y: 188, distance: 22.6
click at [407, 188] on div "Distribute the completed weekly business report to all relevant stakeholders vi…" at bounding box center [412, 185] width 46 height 7
click at [414, 192] on div "Distribute the completed weekly business report to all relevant stakeholders vi…" at bounding box center [412, 190] width 46 height 7
click at [428, 203] on icon at bounding box center [427, 202] width 3 height 3
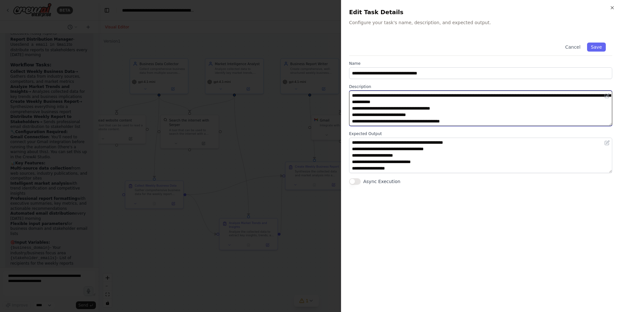
click at [379, 102] on textarea "**********" at bounding box center [480, 109] width 263 height 36
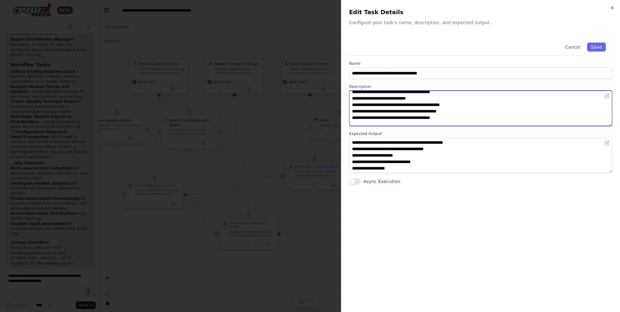
scroll to position [17, 0]
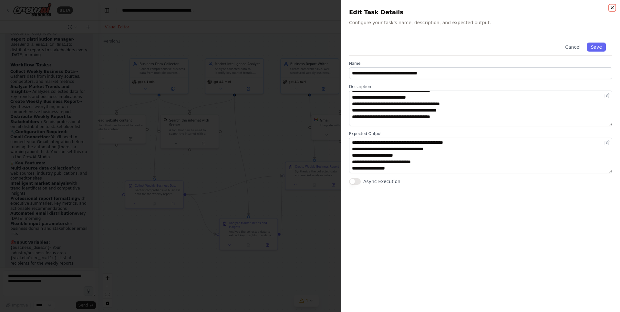
click at [613, 8] on icon "button" at bounding box center [611, 7] width 5 height 5
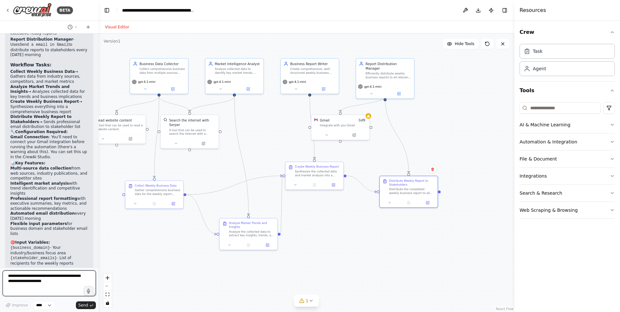
click at [53, 287] on textarea at bounding box center [49, 284] width 93 height 26
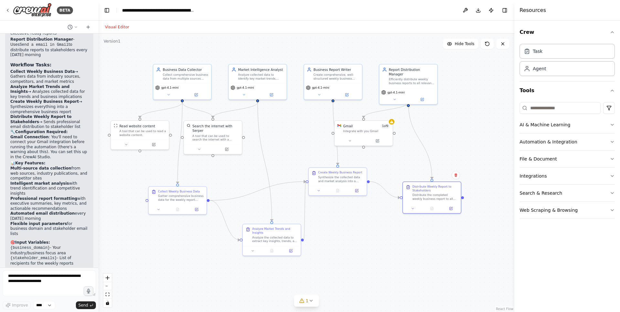
drag, startPoint x: 213, startPoint y: 165, endPoint x: 236, endPoint y: 171, distance: 24.3
click at [236, 171] on div ".deletable-edge-delete-btn { width: 20px; height: 20px; border: 0px solid #ffff…" at bounding box center [306, 173] width 416 height 279
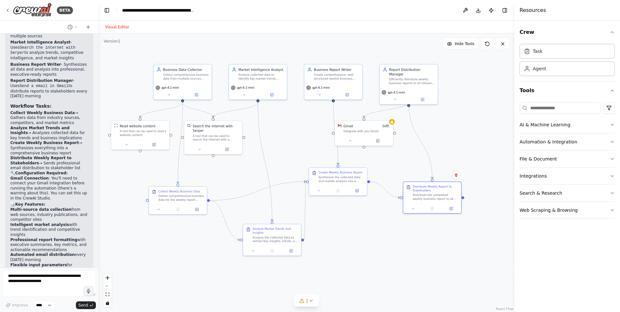
scroll to position [729, 0]
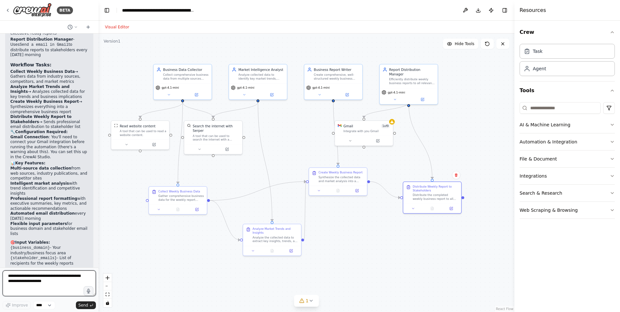
click at [44, 273] on textarea at bounding box center [49, 284] width 93 height 26
click at [39, 274] on textarea at bounding box center [49, 284] width 93 height 26
type textarea "**********"
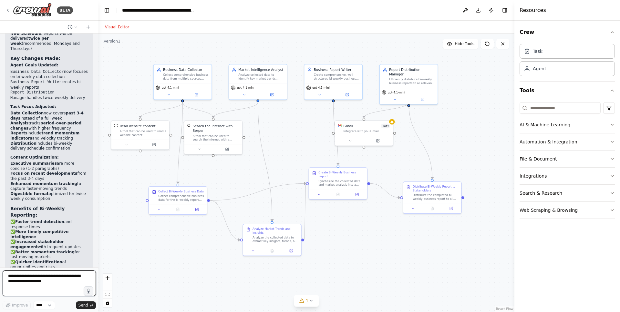
scroll to position [1373, 0]
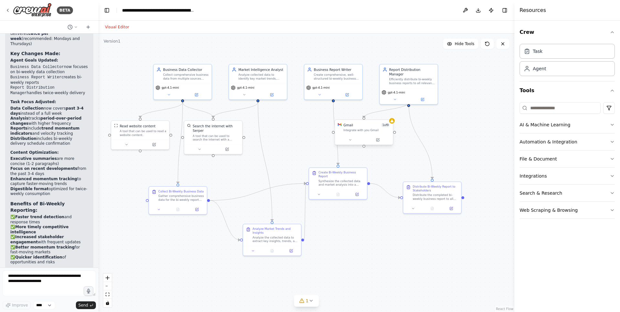
drag, startPoint x: 364, startPoint y: 134, endPoint x: 384, endPoint y: 134, distance: 20.3
click at [384, 134] on div "Gmail 1 of 9 Integrate with you Gmail" at bounding box center [364, 127] width 58 height 15
click at [313, 302] on icon at bounding box center [310, 301] width 5 height 5
click at [370, 273] on icon at bounding box center [372, 271] width 5 height 5
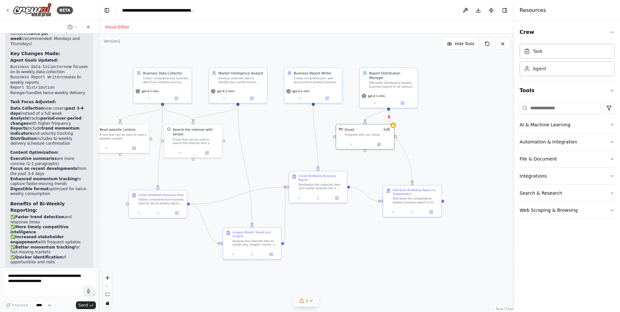
drag, startPoint x: 465, startPoint y: 127, endPoint x: 451, endPoint y: 129, distance: 14.0
click at [451, 129] on div ".deletable-edge-delete-btn { width: 20px; height: 20px; border: 0px solid #ffff…" at bounding box center [306, 173] width 416 height 279
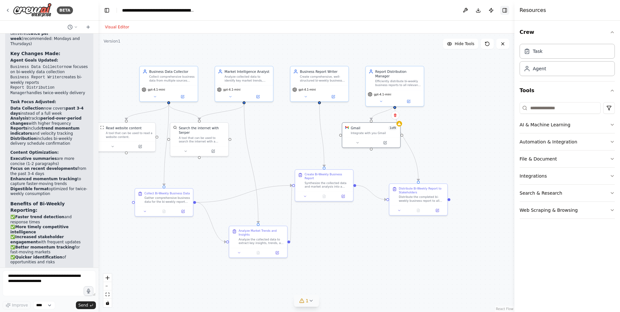
click at [507, 10] on button "Toggle Right Sidebar" at bounding box center [504, 10] width 9 height 9
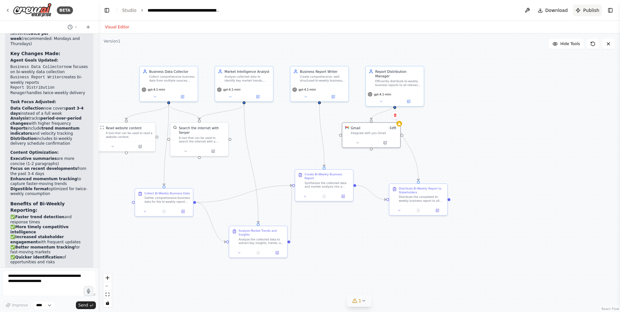
click at [589, 11] on span "Publish" at bounding box center [591, 10] width 16 height 6
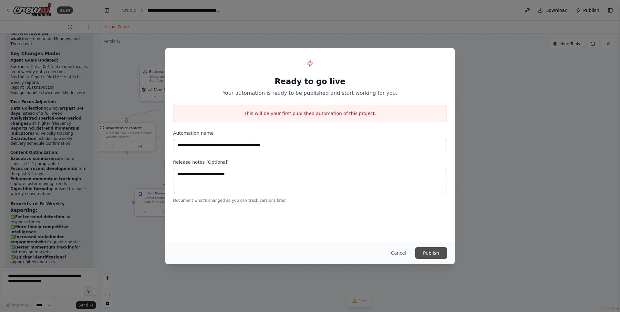
click at [435, 255] on button "Publish" at bounding box center [431, 254] width 32 height 12
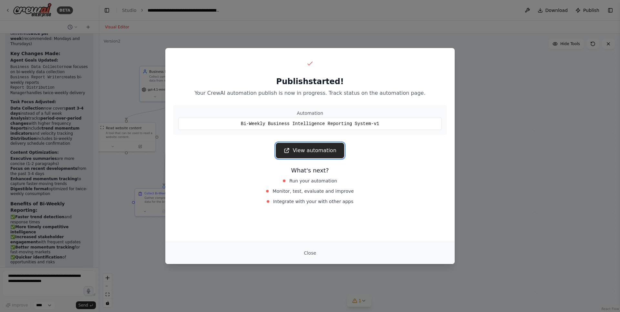
click at [314, 152] on link "View automation" at bounding box center [310, 150] width 68 height 15
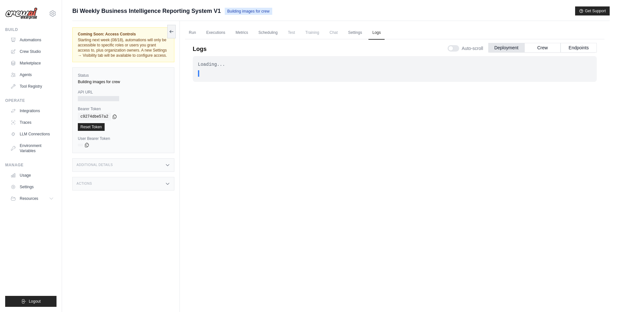
drag, startPoint x: 226, startPoint y: 12, endPoint x: 262, endPoint y: 14, distance: 35.6
click at [262, 14] on span "Building images for crew" at bounding box center [248, 11] width 47 height 7
click at [265, 13] on span "Building images for crew" at bounding box center [248, 11] width 47 height 7
click at [353, 32] on link "Settings" at bounding box center [355, 33] width 22 height 14
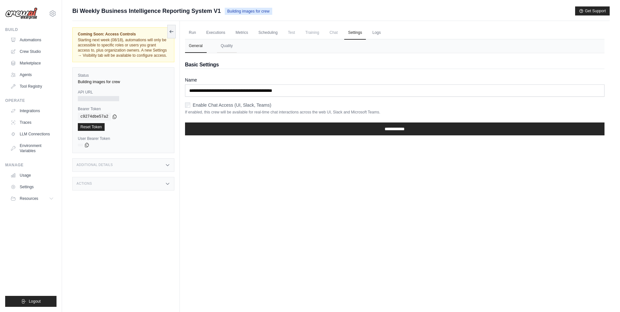
click at [248, 50] on nav "General Quality" at bounding box center [394, 46] width 419 height 14
click at [220, 33] on link "Executions" at bounding box center [215, 33] width 27 height 14
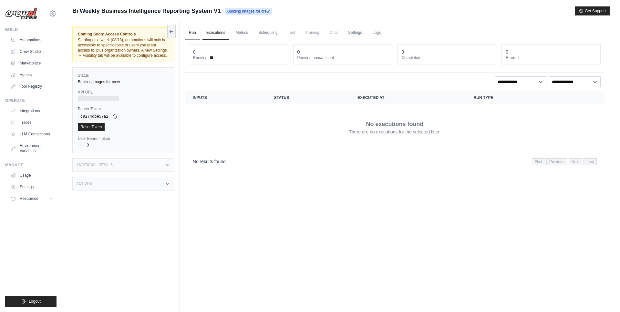
click at [191, 36] on link "Run" at bounding box center [192, 33] width 15 height 14
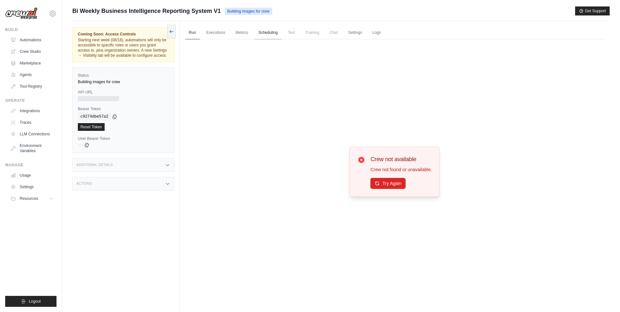
click at [271, 35] on link "Scheduling" at bounding box center [267, 33] width 27 height 14
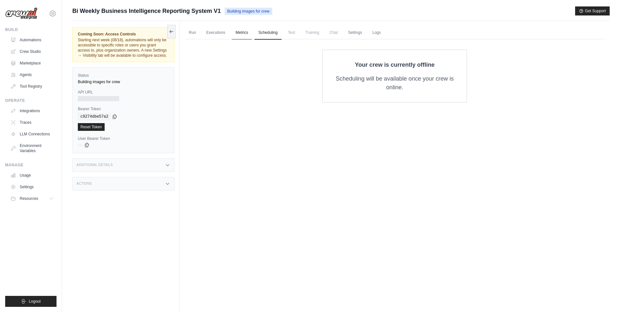
click at [240, 36] on link "Metrics" at bounding box center [242, 33] width 20 height 14
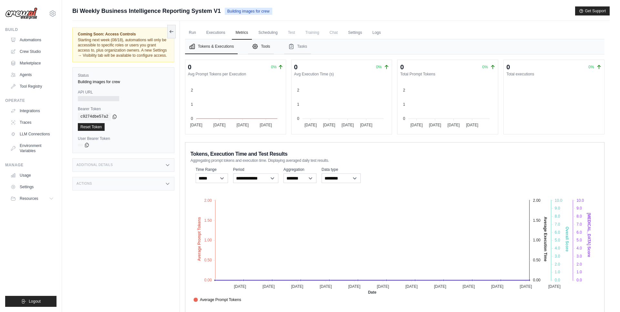
click at [261, 48] on button "Tools" at bounding box center [261, 46] width 26 height 15
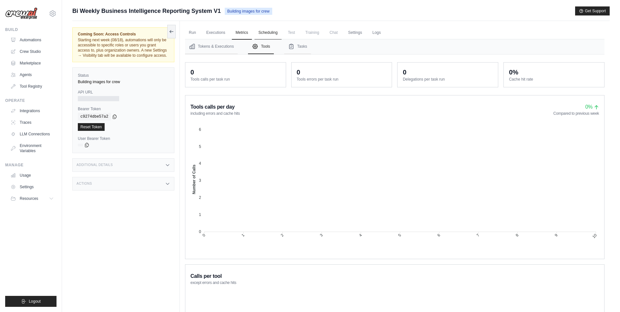
click at [271, 34] on link "Scheduling" at bounding box center [267, 33] width 27 height 14
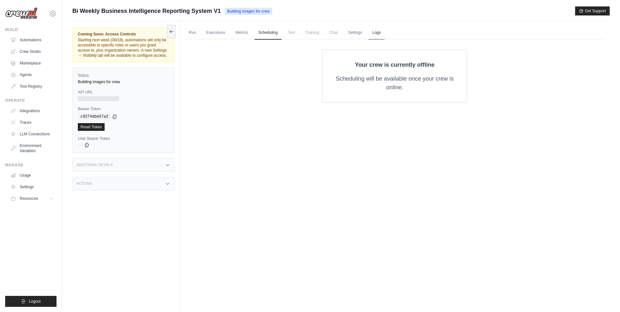
click at [380, 32] on link "Logs" at bounding box center [376, 33] width 16 height 14
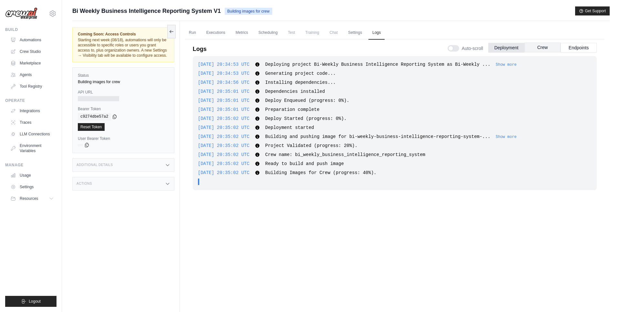
click at [545, 47] on button "Crew" at bounding box center [542, 48] width 36 height 10
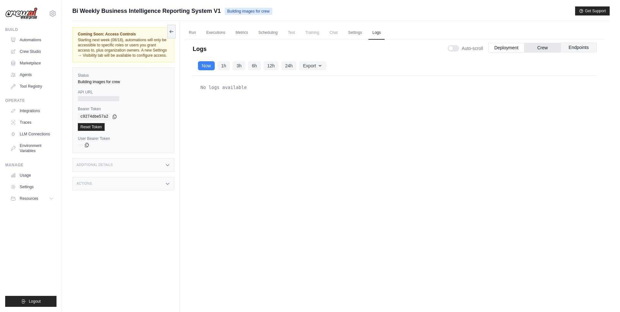
click at [576, 46] on button "Endpoints" at bounding box center [578, 48] width 36 height 10
click at [510, 50] on button "Deployment" at bounding box center [506, 48] width 36 height 10
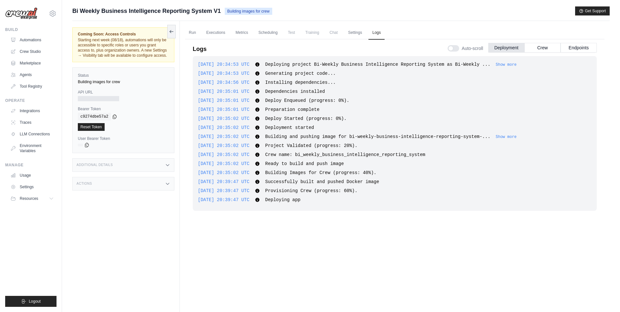
click at [117, 12] on span "Bi Weekly Business Intelligence Reporting System V1" at bounding box center [146, 10] width 148 height 9
click at [29, 88] on link "Tool Registry" at bounding box center [32, 86] width 49 height 10
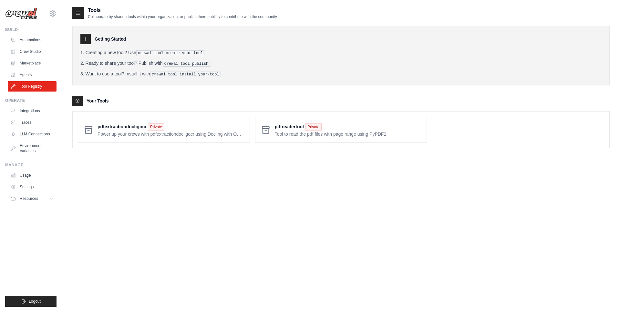
click at [212, 175] on div "Tools Collaborate by sharing tools within your organization, or publish them pu…" at bounding box center [340, 162] width 537 height 312
